Goal: Transaction & Acquisition: Purchase product/service

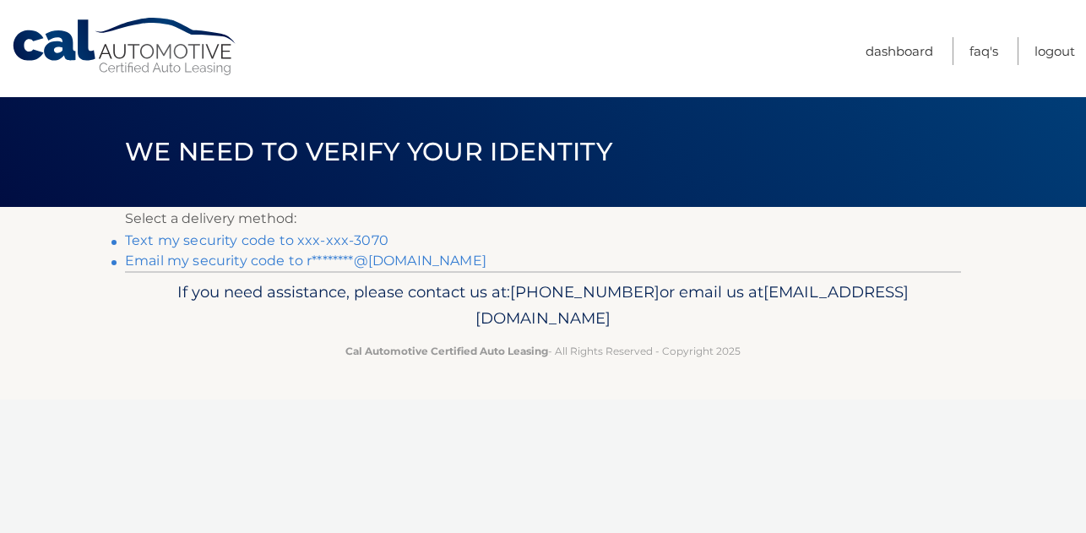
click at [293, 242] on link "Text my security code to xxx-xxx-3070" at bounding box center [257, 240] width 264 height 16
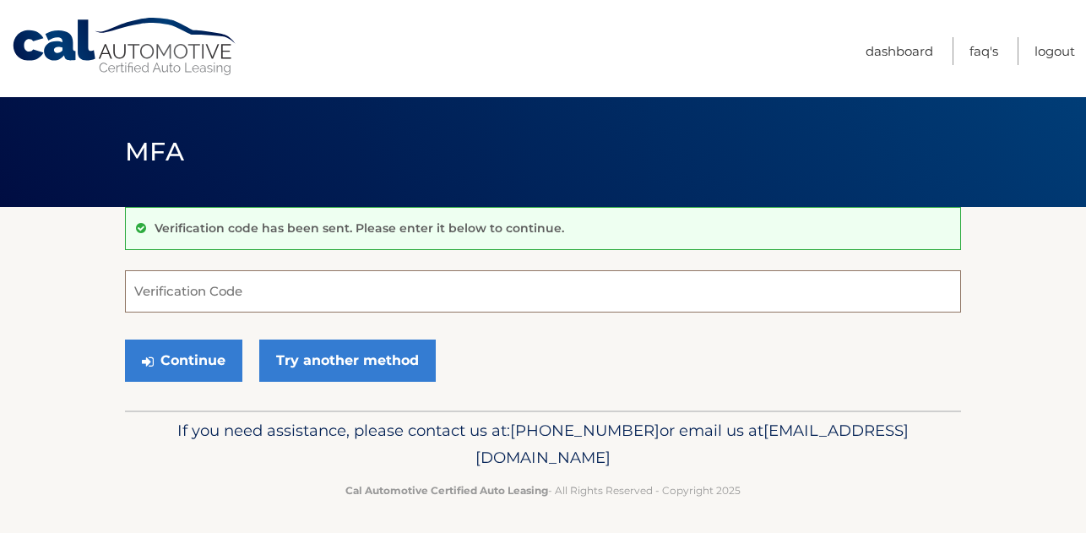
click at [188, 282] on input "Verification Code" at bounding box center [543, 291] width 836 height 42
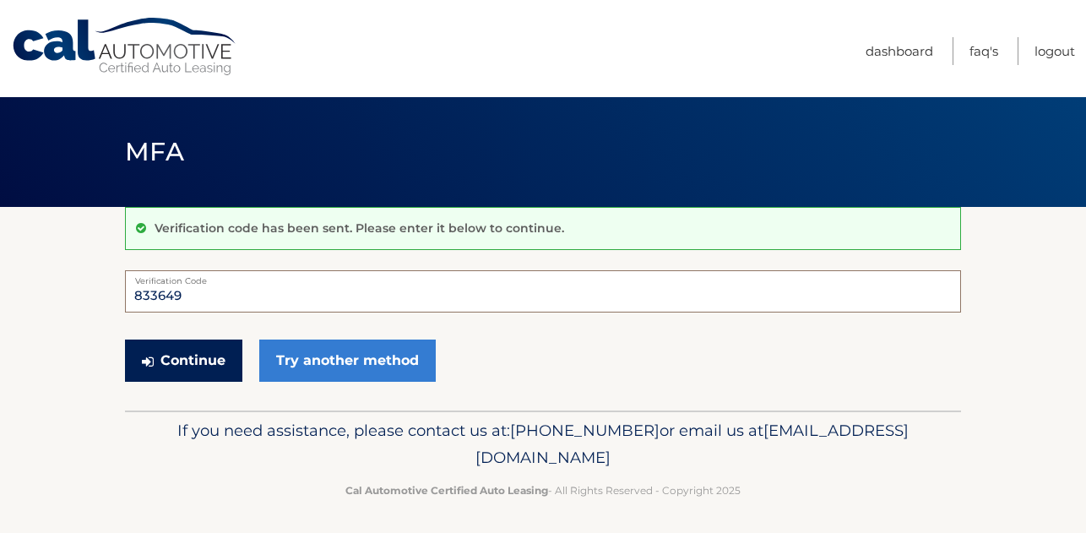
type input "833649"
click at [195, 358] on button "Continue" at bounding box center [183, 361] width 117 height 42
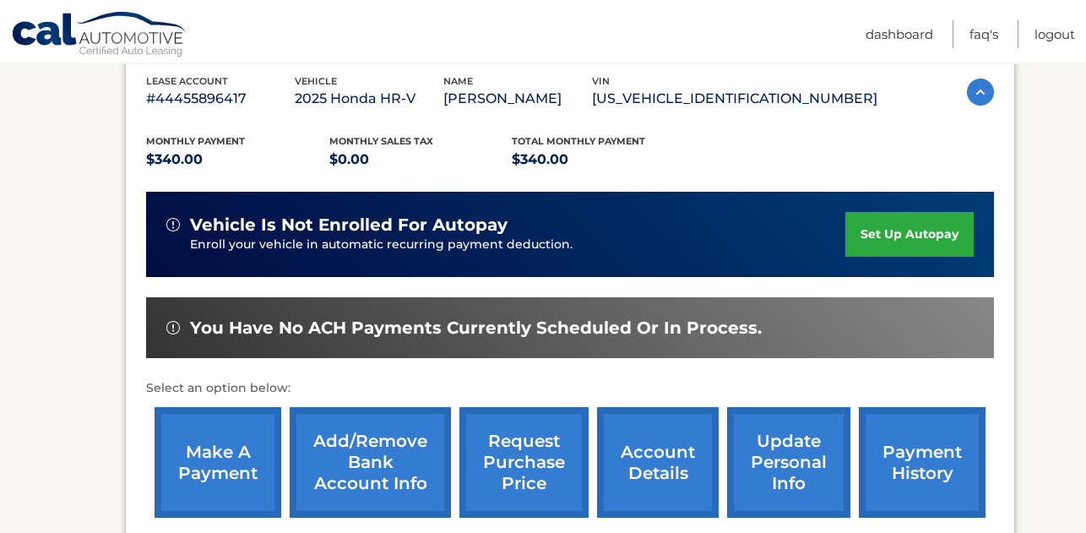
scroll to position [304, 0]
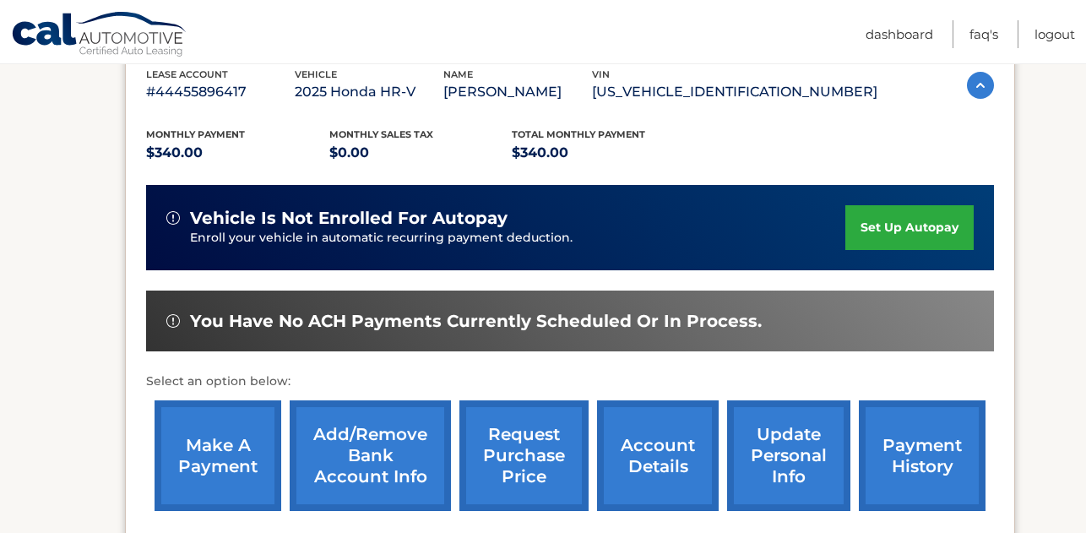
click at [219, 461] on link "make a payment" at bounding box center [218, 455] width 127 height 111
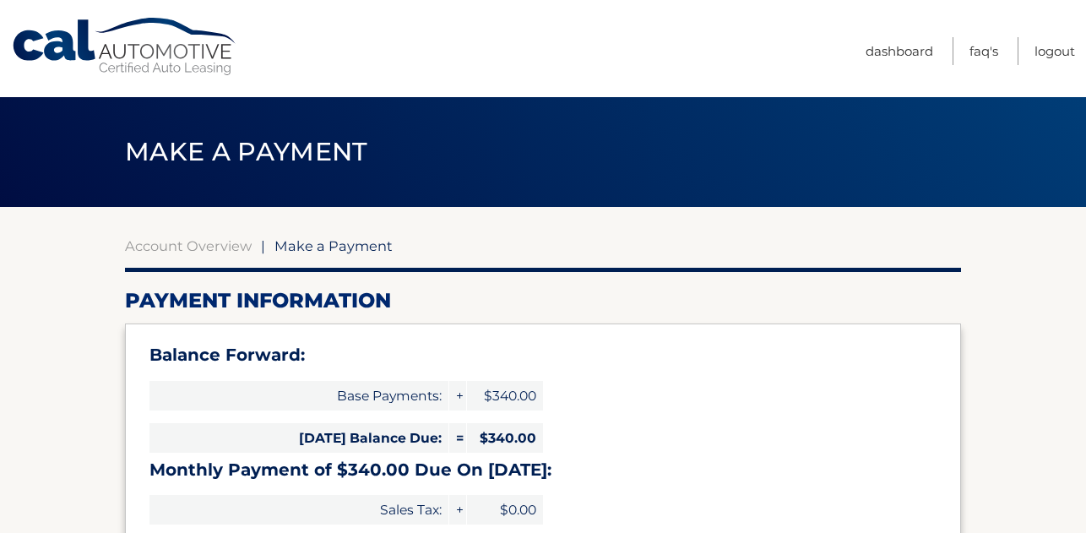
select select "MzJiYzQxZmEtMjA2Ny00ODJmLTgzMWUtYjg2OGE5MWQxNmM1"
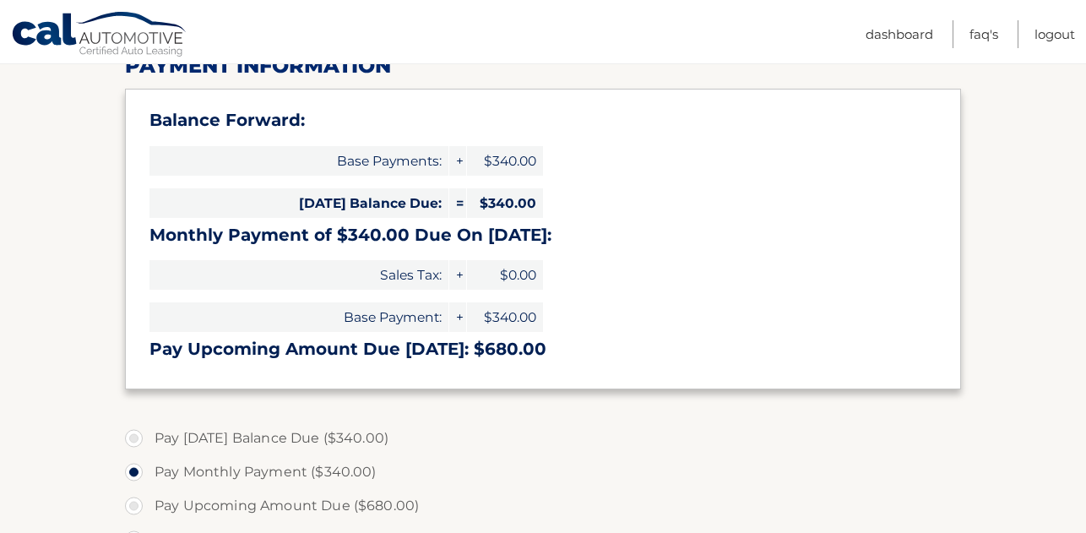
scroll to position [237, 0]
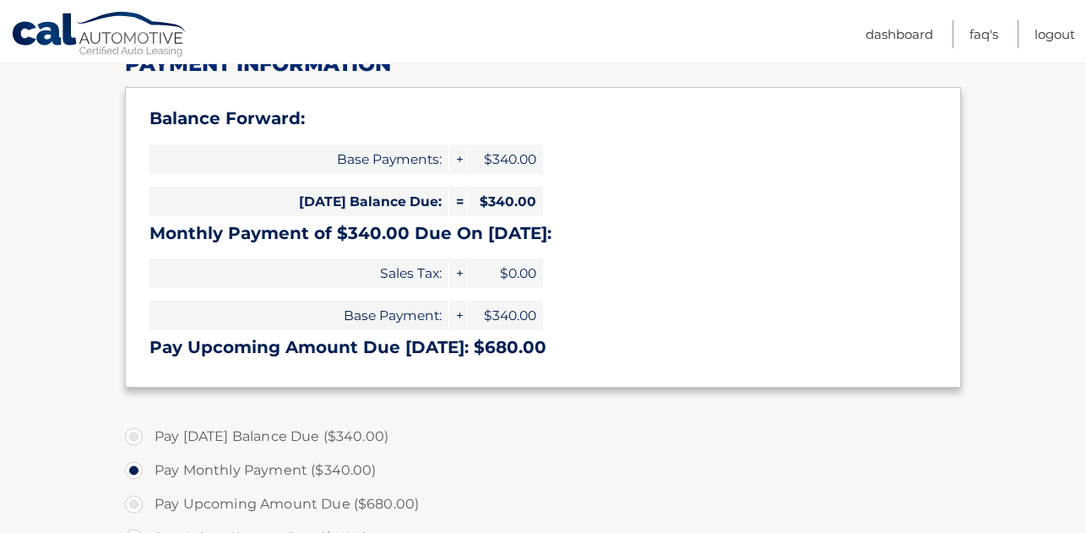
click at [998, 455] on section "Account Overview | Make a Payment Payment Information Balance Forward: Base Pay…" at bounding box center [543, 442] width 1086 height 944
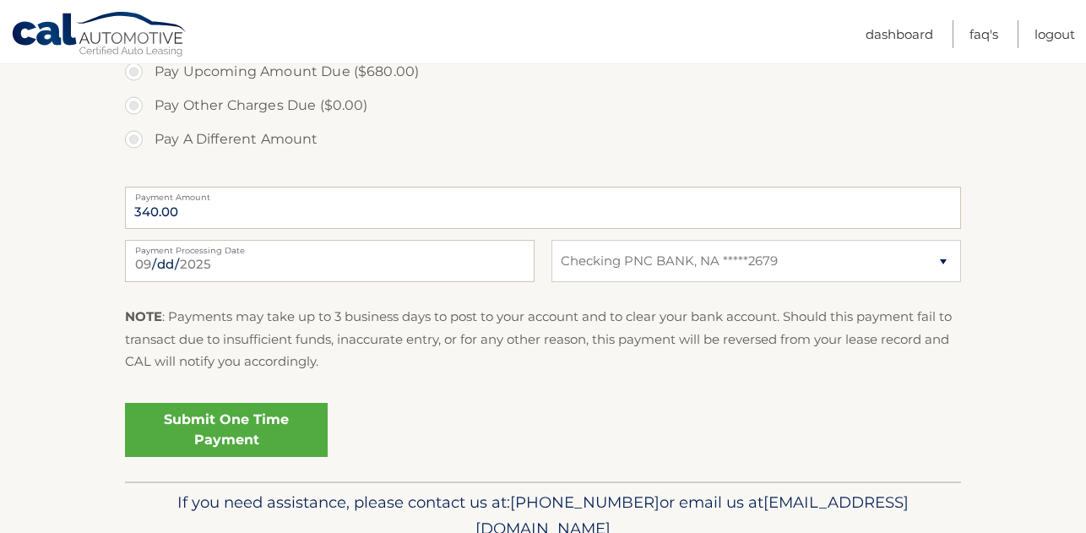
scroll to position [676, 0]
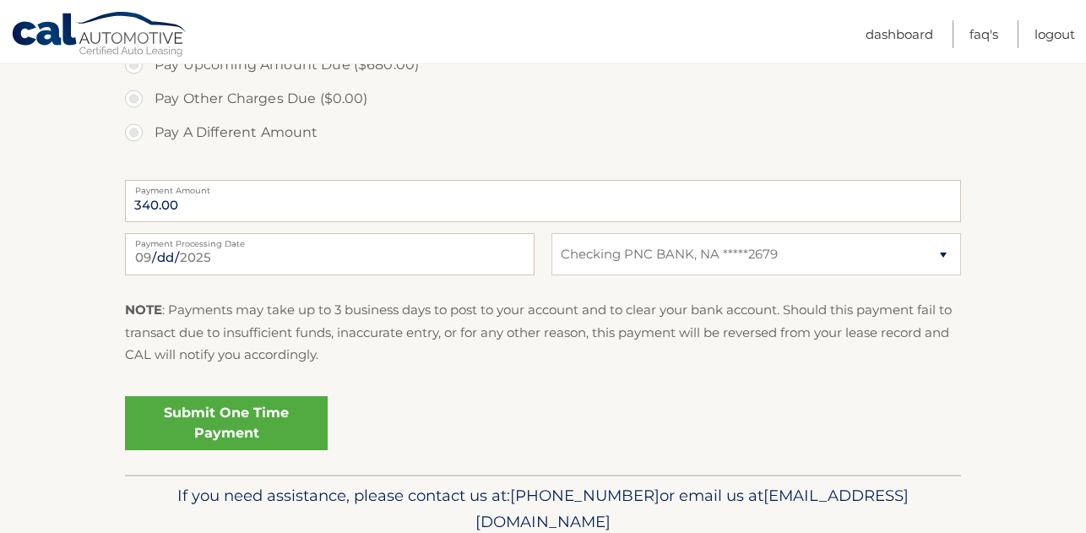
click at [212, 422] on link "Submit One Time Payment" at bounding box center [226, 423] width 203 height 54
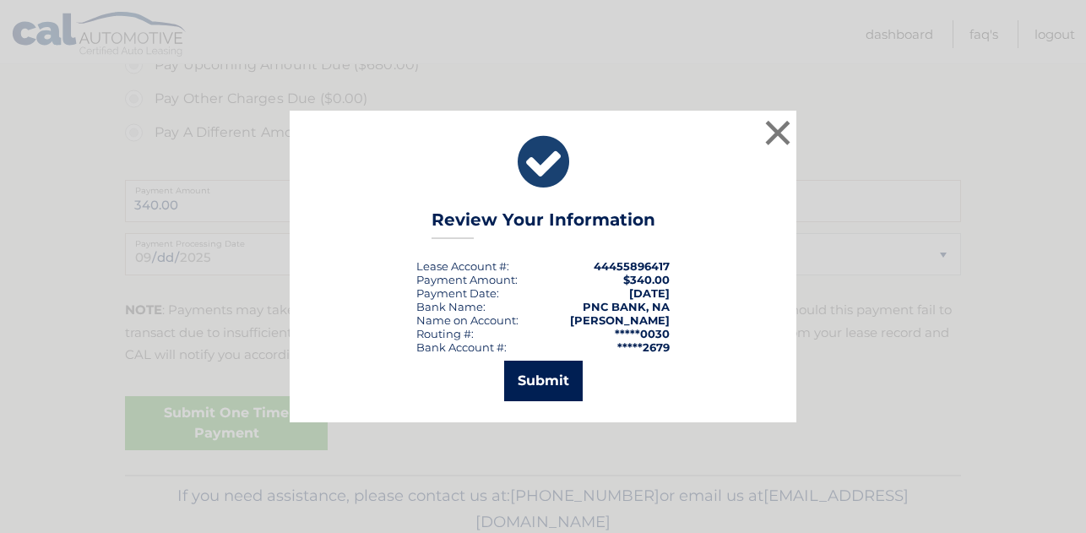
click at [548, 385] on button "Submit" at bounding box center [543, 381] width 79 height 41
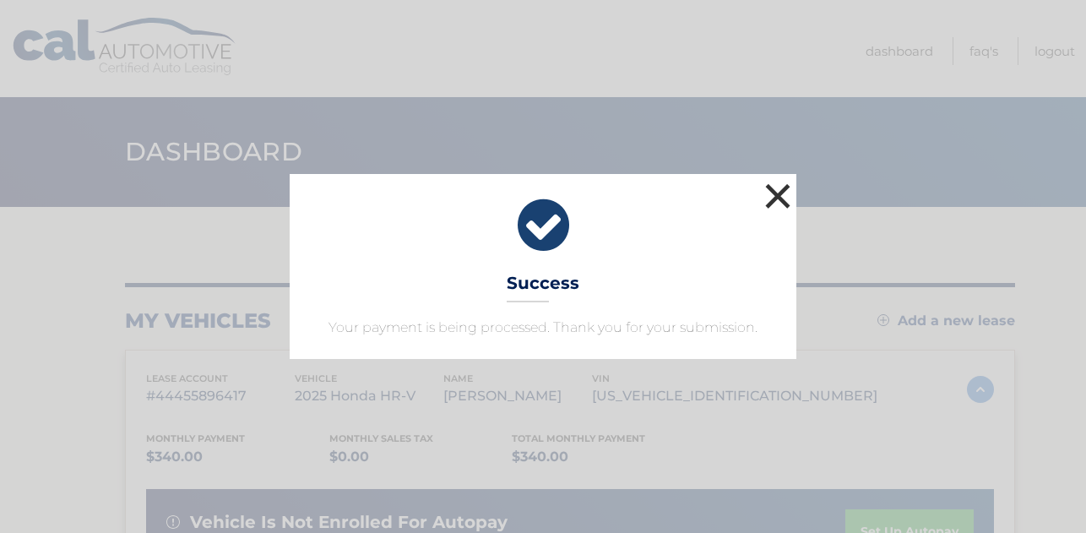
click at [784, 202] on button "×" at bounding box center [778, 196] width 34 height 34
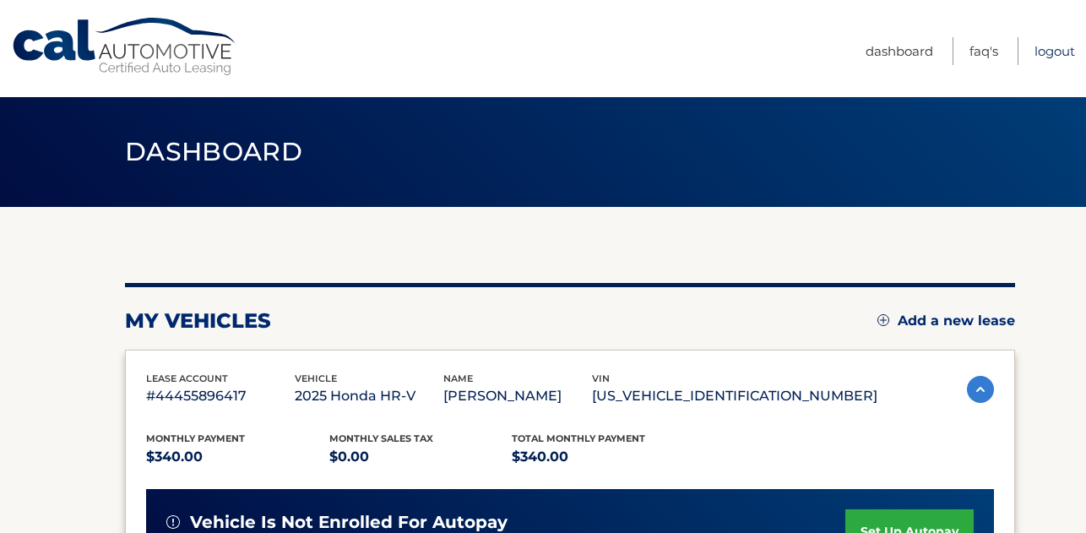
click at [1058, 56] on link "Logout" at bounding box center [1055, 51] width 41 height 28
